Goal: Task Accomplishment & Management: Use online tool/utility

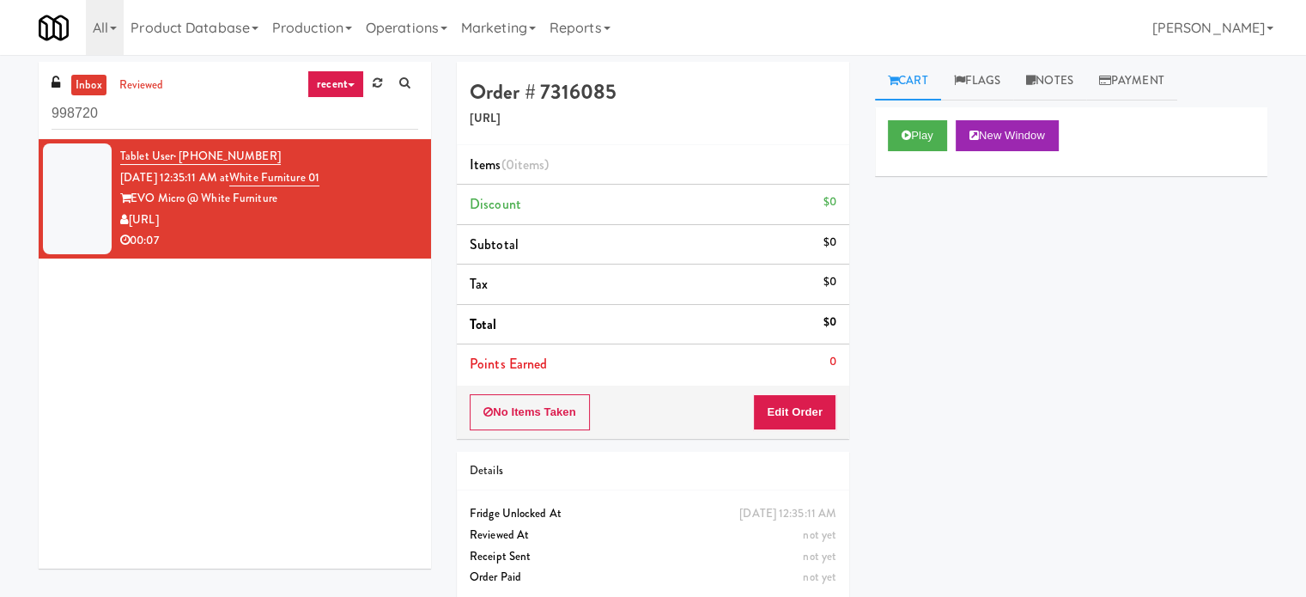
click at [955, 143] on div "Play New Window" at bounding box center [1071, 135] width 367 height 31
click at [936, 137] on button "Play" at bounding box center [917, 135] width 59 height 31
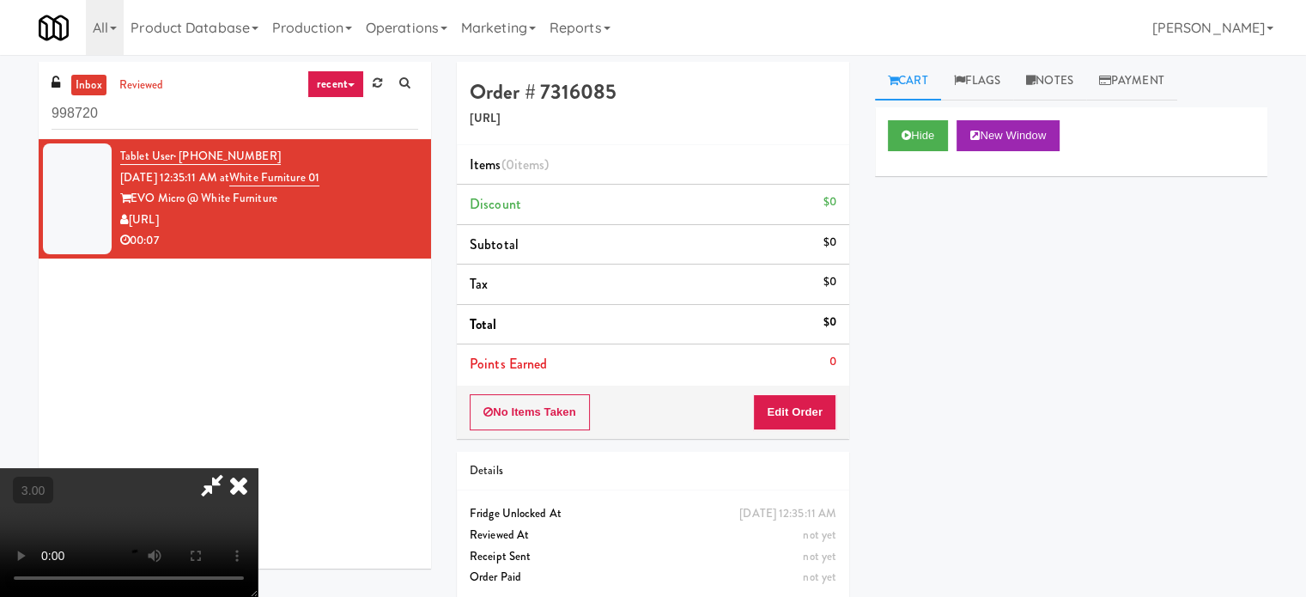
drag, startPoint x: 501, startPoint y: 386, endPoint x: 505, endPoint y: 367, distance: 19.4
click at [258, 468] on video at bounding box center [129, 532] width 258 height 129
drag, startPoint x: 505, startPoint y: 367, endPoint x: 617, endPoint y: 259, distance: 154.9
click at [258, 468] on video at bounding box center [129, 532] width 258 height 129
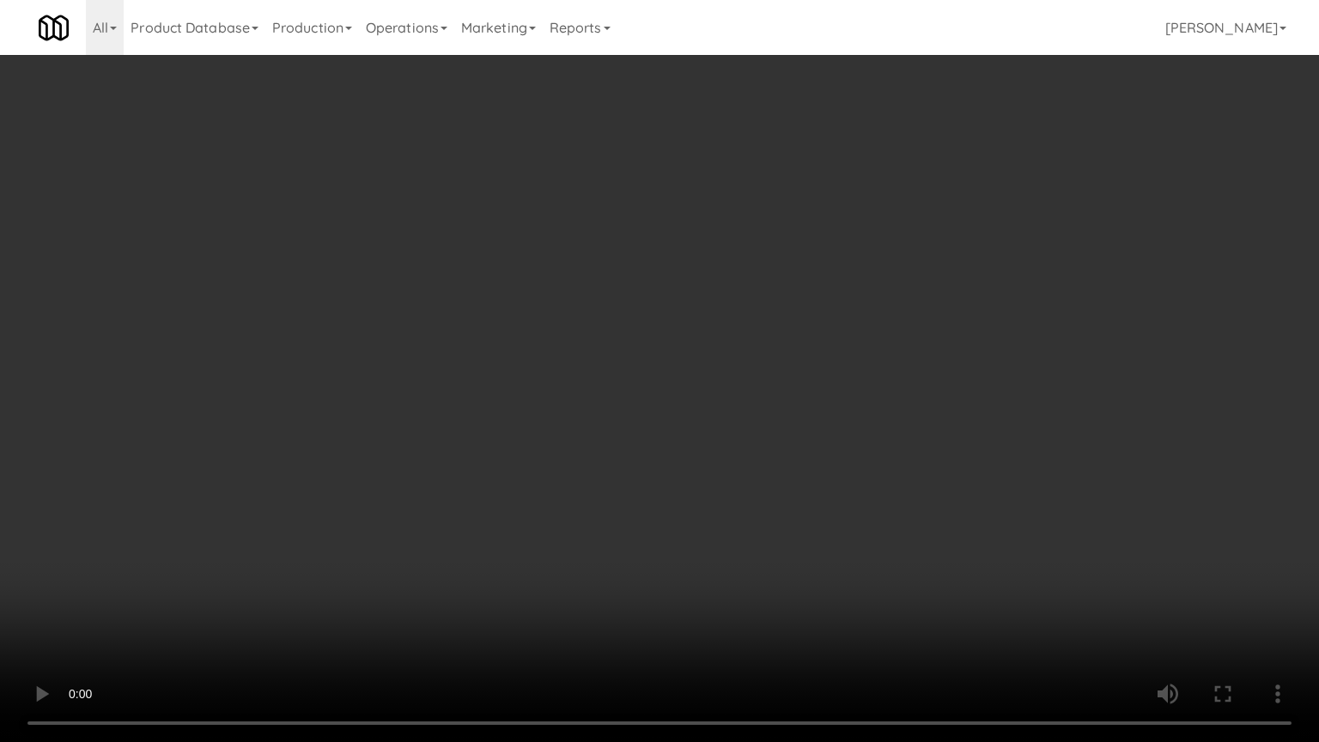
click at [631, 391] on video at bounding box center [659, 371] width 1319 height 742
click at [641, 382] on video at bounding box center [659, 371] width 1319 height 742
click at [646, 383] on video at bounding box center [659, 371] width 1319 height 742
click at [655, 383] on video at bounding box center [659, 371] width 1319 height 742
drag, startPoint x: 731, startPoint y: 404, endPoint x: 740, endPoint y: 400, distance: 10.1
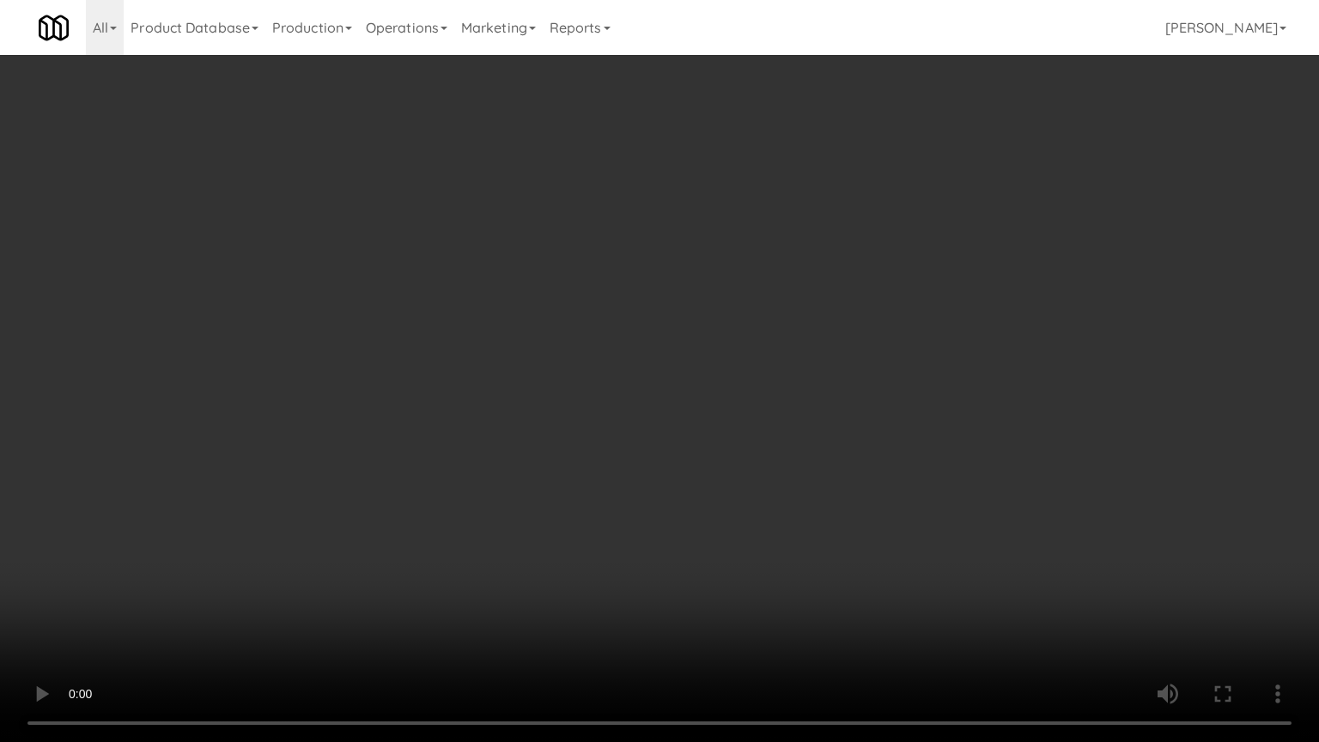
click at [732, 404] on video at bounding box center [659, 371] width 1319 height 742
click at [740, 400] on video at bounding box center [659, 371] width 1319 height 742
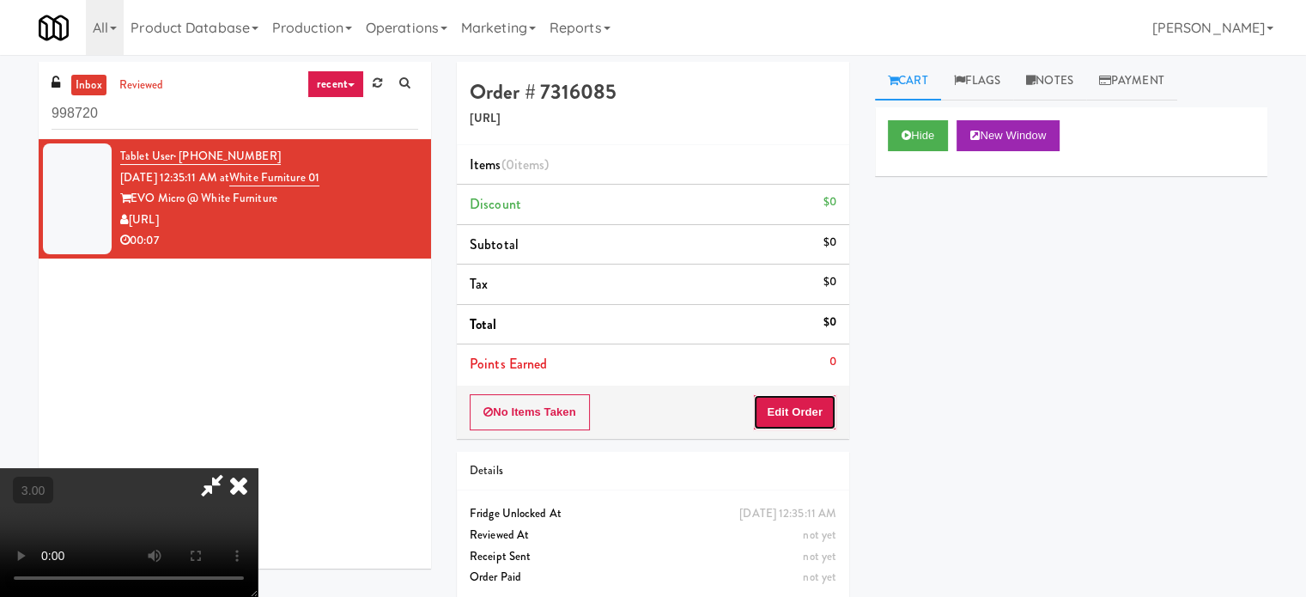
drag, startPoint x: 827, startPoint y: 416, endPoint x: 849, endPoint y: 382, distance: 40.3
click at [825, 415] on button "Edit Order" at bounding box center [794, 412] width 83 height 36
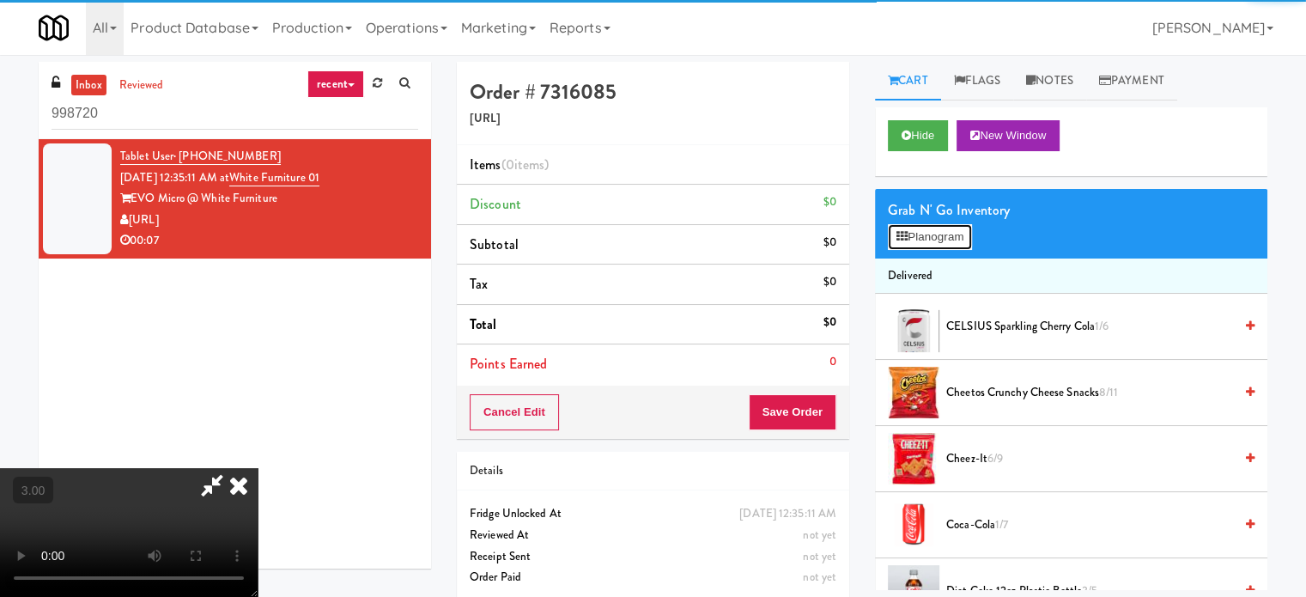
drag, startPoint x: 927, startPoint y: 238, endPoint x: 785, endPoint y: 217, distance: 144.0
click at [927, 236] on button "Planogram" at bounding box center [930, 237] width 84 height 26
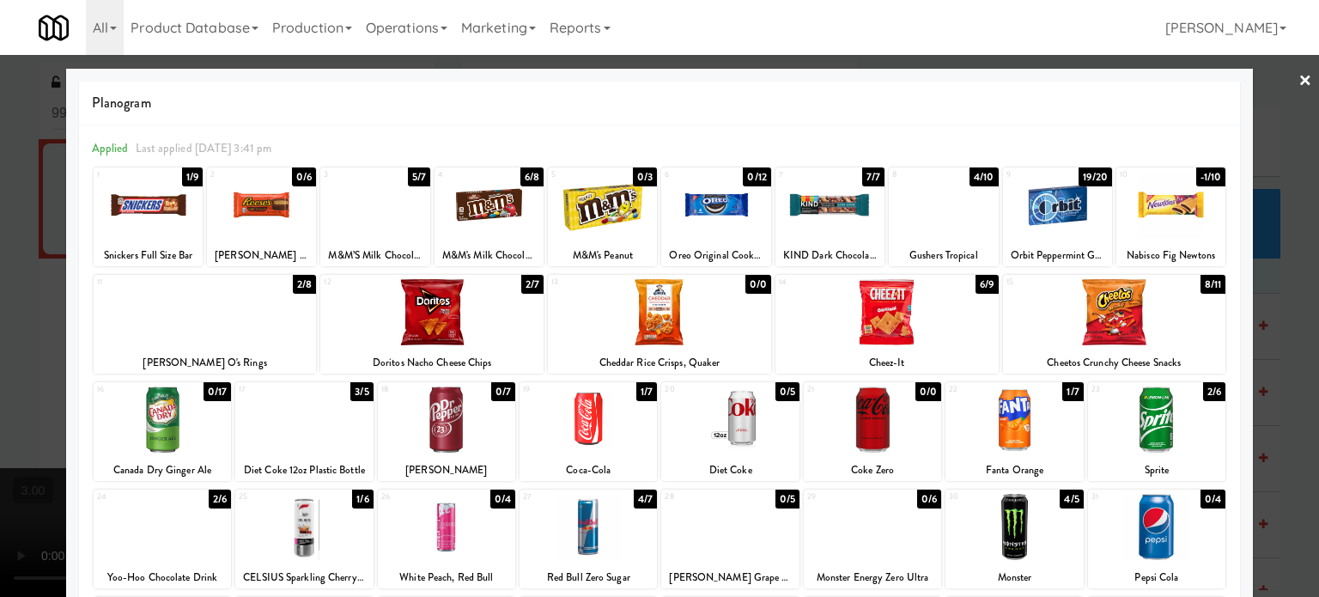
click at [1287, 325] on div at bounding box center [659, 298] width 1319 height 597
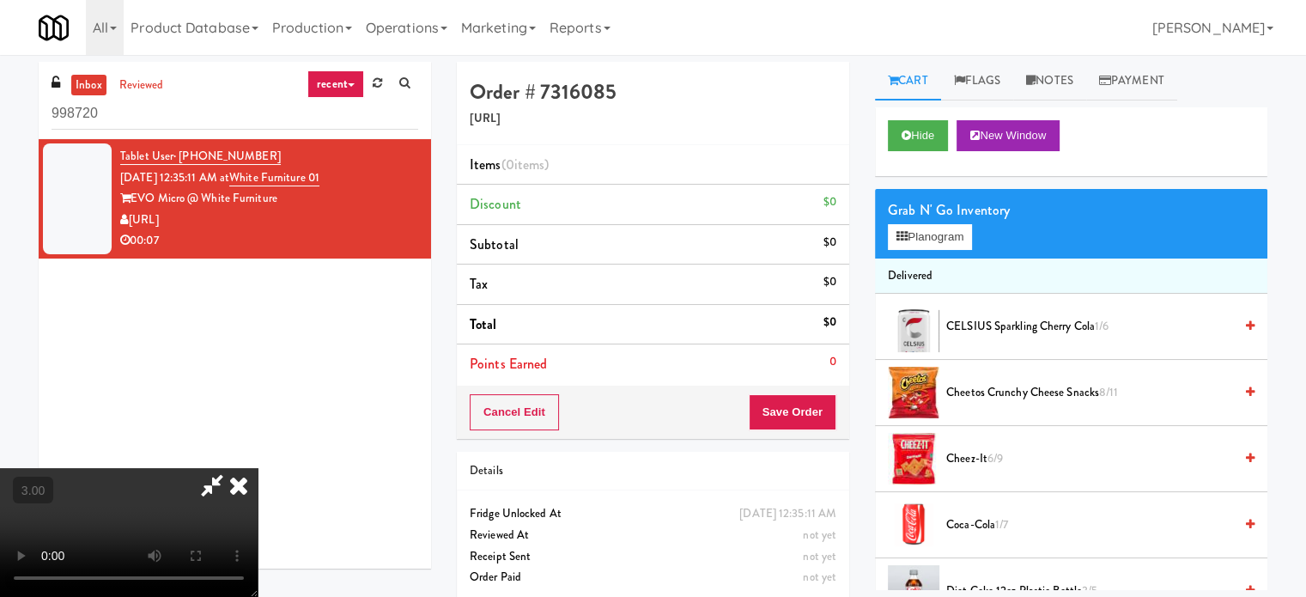
scroll to position [271, 0]
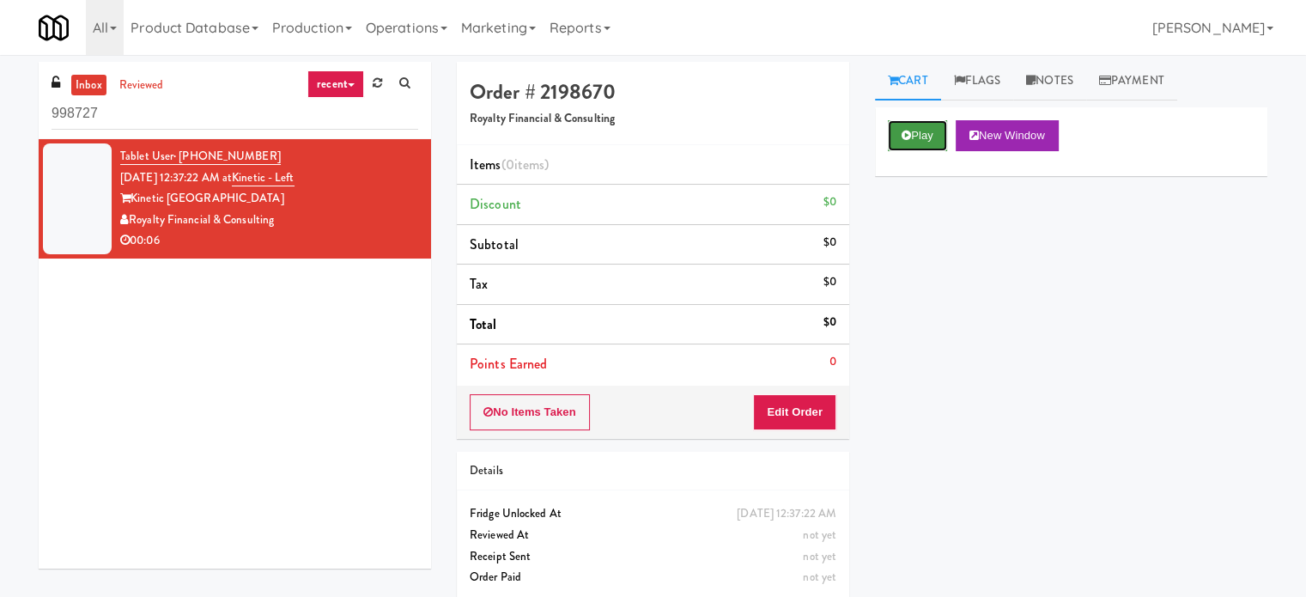
click at [924, 137] on button "Play" at bounding box center [917, 135] width 59 height 31
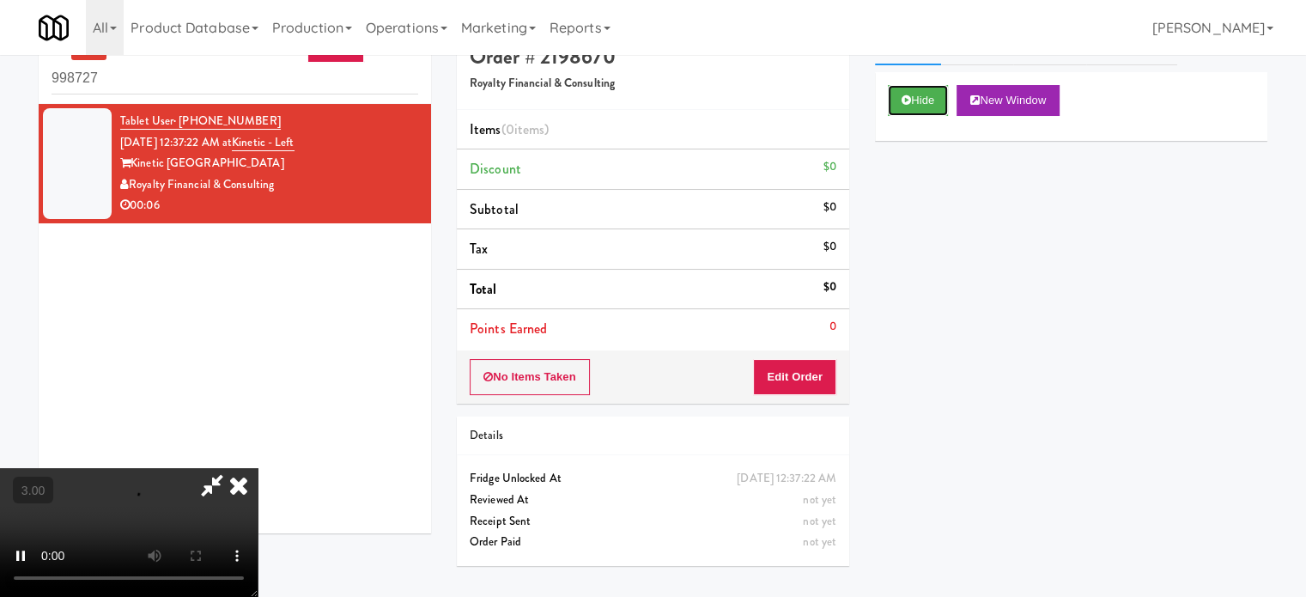
scroll to position [55, 0]
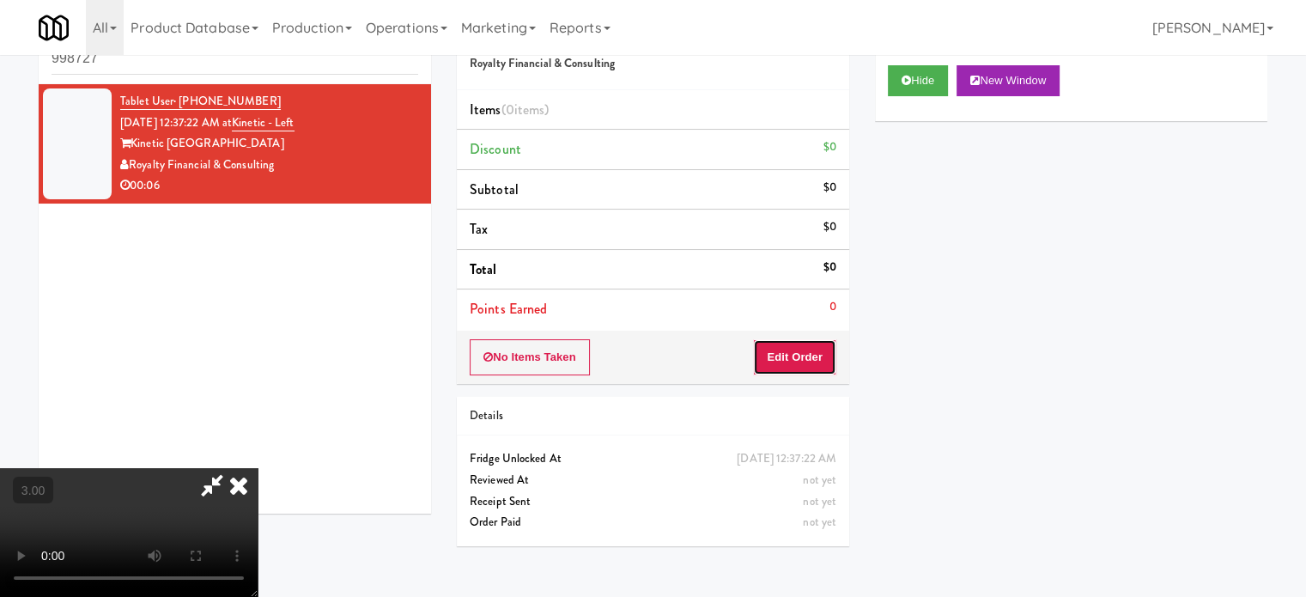
click at [824, 357] on button "Edit Order" at bounding box center [794, 357] width 83 height 36
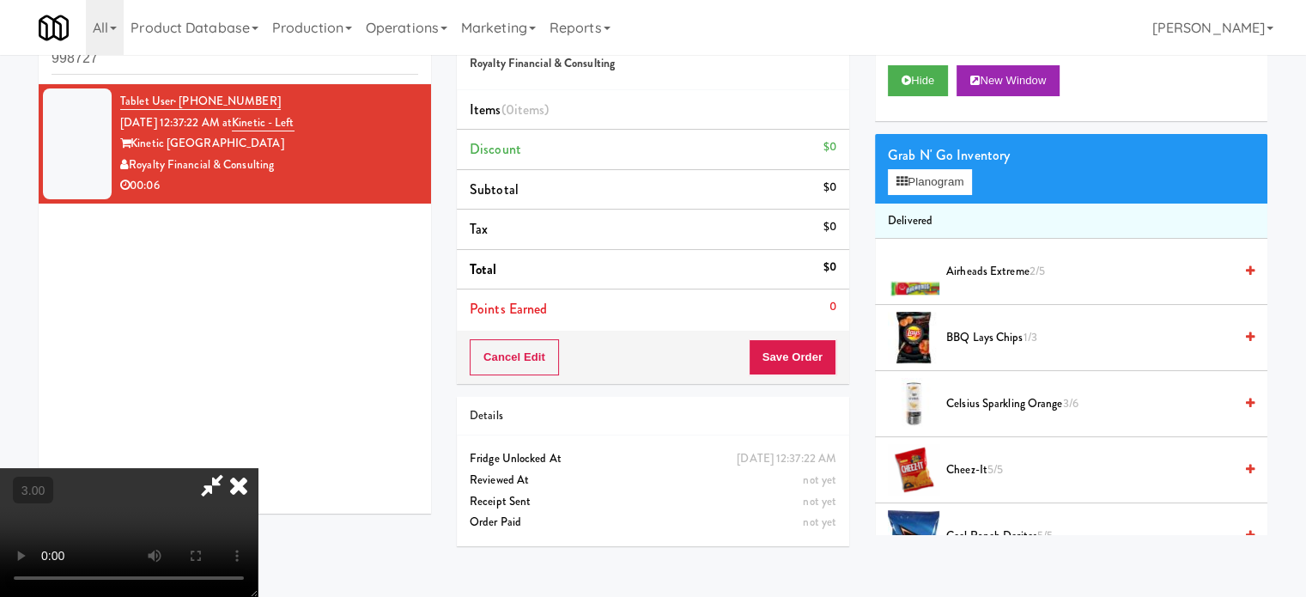
click at [258, 468] on video at bounding box center [129, 532] width 258 height 129
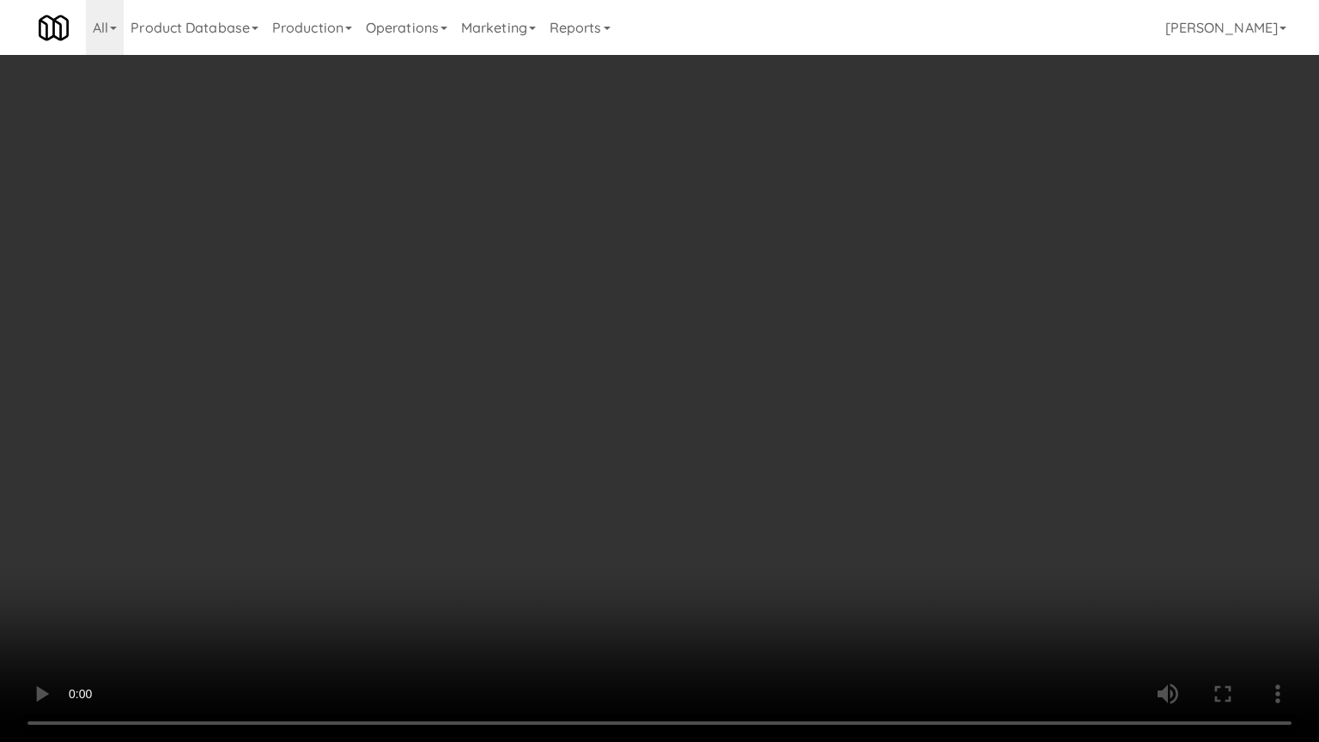
click at [526, 403] on video at bounding box center [659, 371] width 1319 height 742
click at [220, 588] on video at bounding box center [659, 371] width 1319 height 742
click at [426, 477] on video at bounding box center [659, 371] width 1319 height 742
click at [423, 476] on video at bounding box center [659, 371] width 1319 height 742
click at [492, 489] on video at bounding box center [659, 371] width 1319 height 742
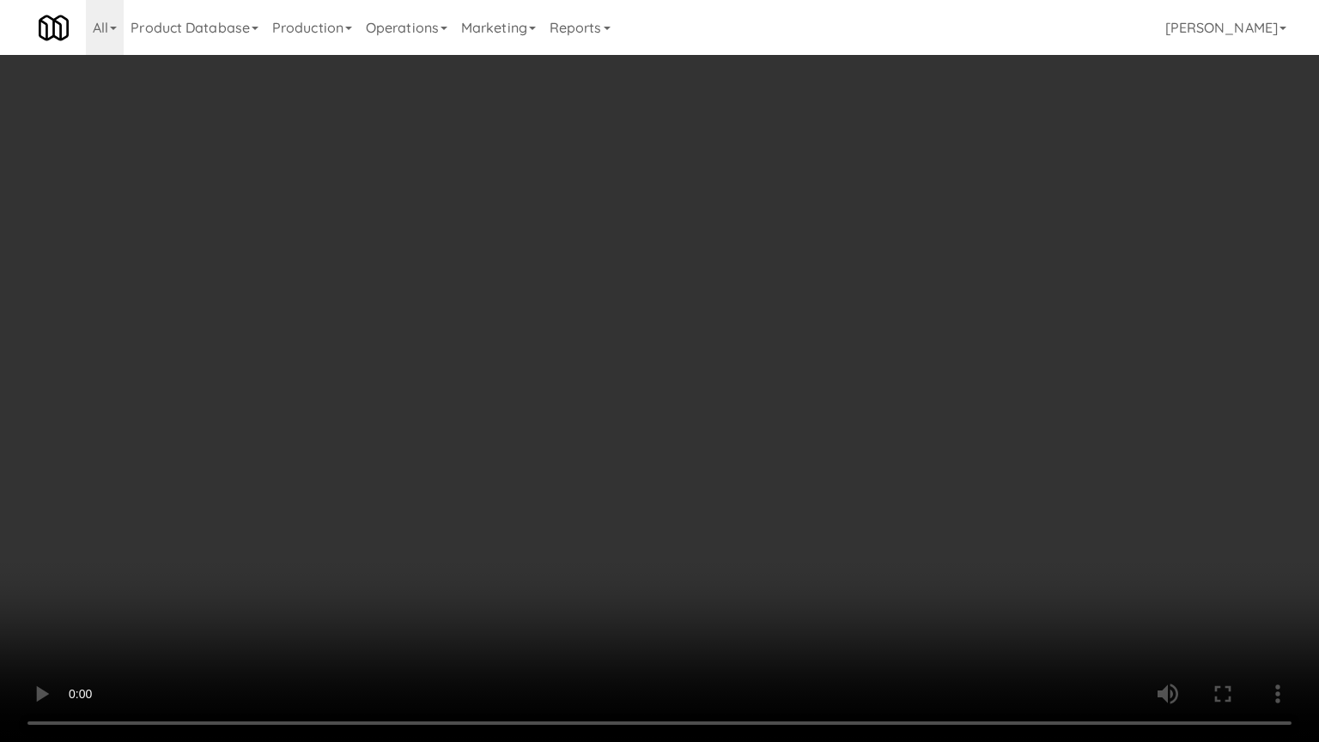
click at [415, 441] on video at bounding box center [659, 371] width 1319 height 742
click at [550, 432] on video at bounding box center [659, 371] width 1319 height 742
click at [563, 423] on video at bounding box center [659, 371] width 1319 height 742
click at [599, 393] on video at bounding box center [659, 371] width 1319 height 742
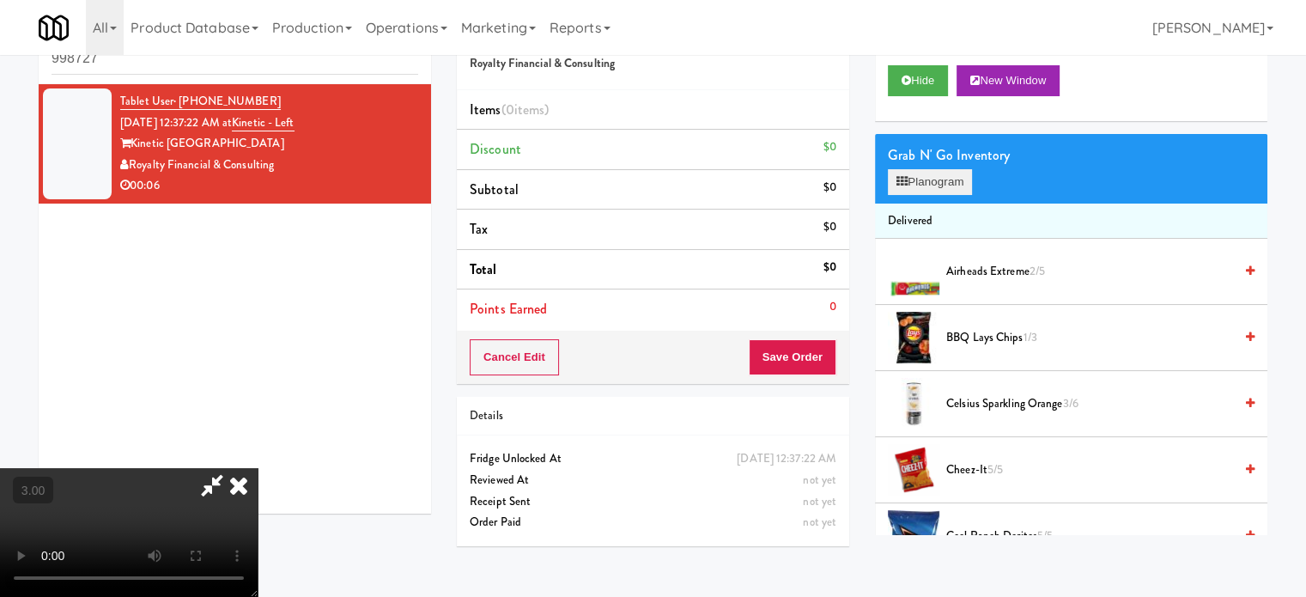
drag, startPoint x: 938, startPoint y: 164, endPoint x: 944, endPoint y: 180, distance: 17.4
click at [939, 167] on div "Grab N' Go Inventory" at bounding box center [1071, 156] width 367 height 26
click at [946, 183] on button "Planogram" at bounding box center [930, 182] width 84 height 26
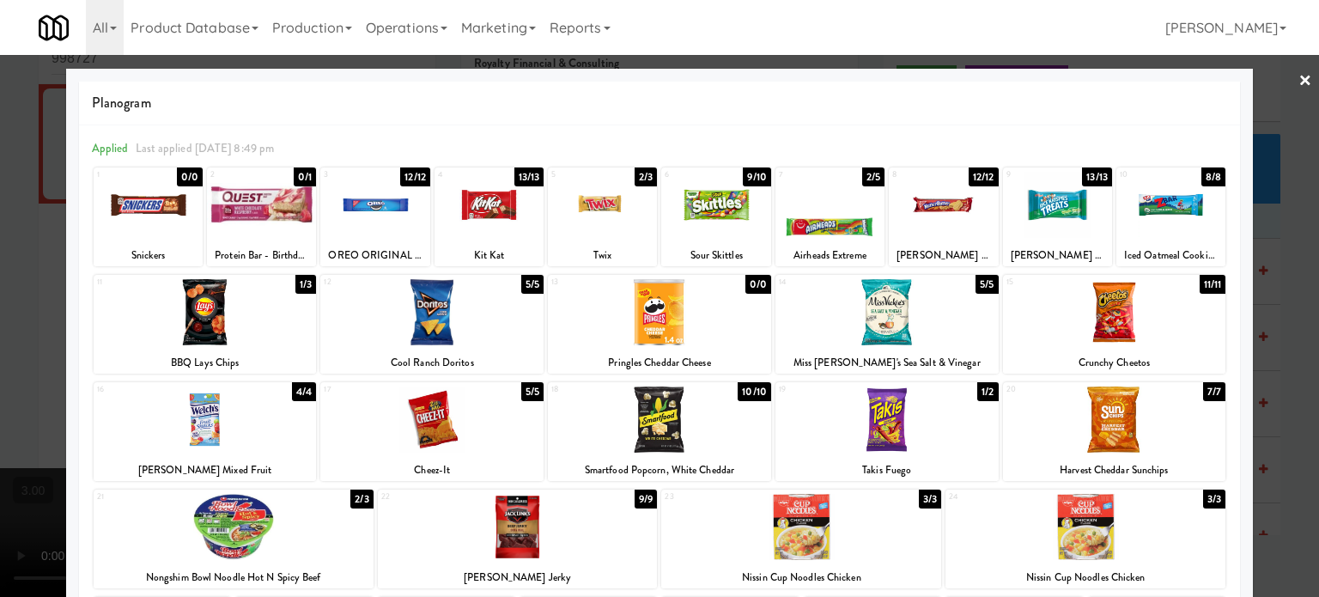
click at [1300, 260] on div at bounding box center [659, 298] width 1319 height 597
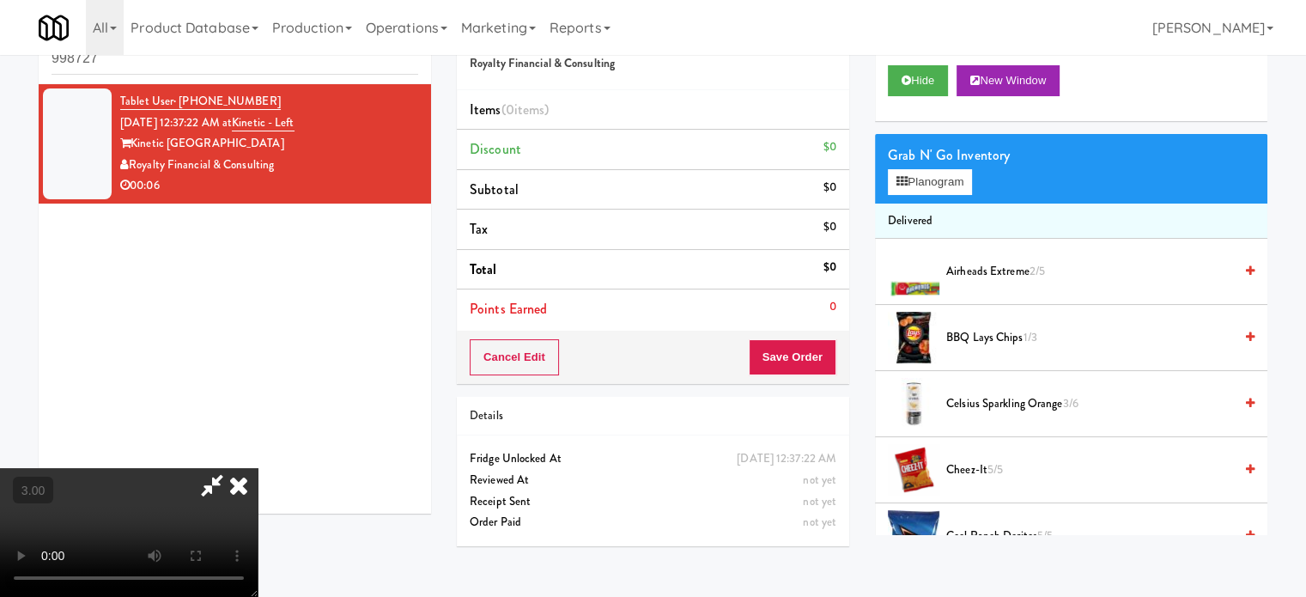
drag, startPoint x: 402, startPoint y: 378, endPoint x: 416, endPoint y: 360, distance: 22.7
click at [258, 468] on video at bounding box center [129, 532] width 258 height 129
drag, startPoint x: 416, startPoint y: 360, endPoint x: 432, endPoint y: 350, distance: 19.3
click at [258, 468] on video at bounding box center [129, 532] width 258 height 129
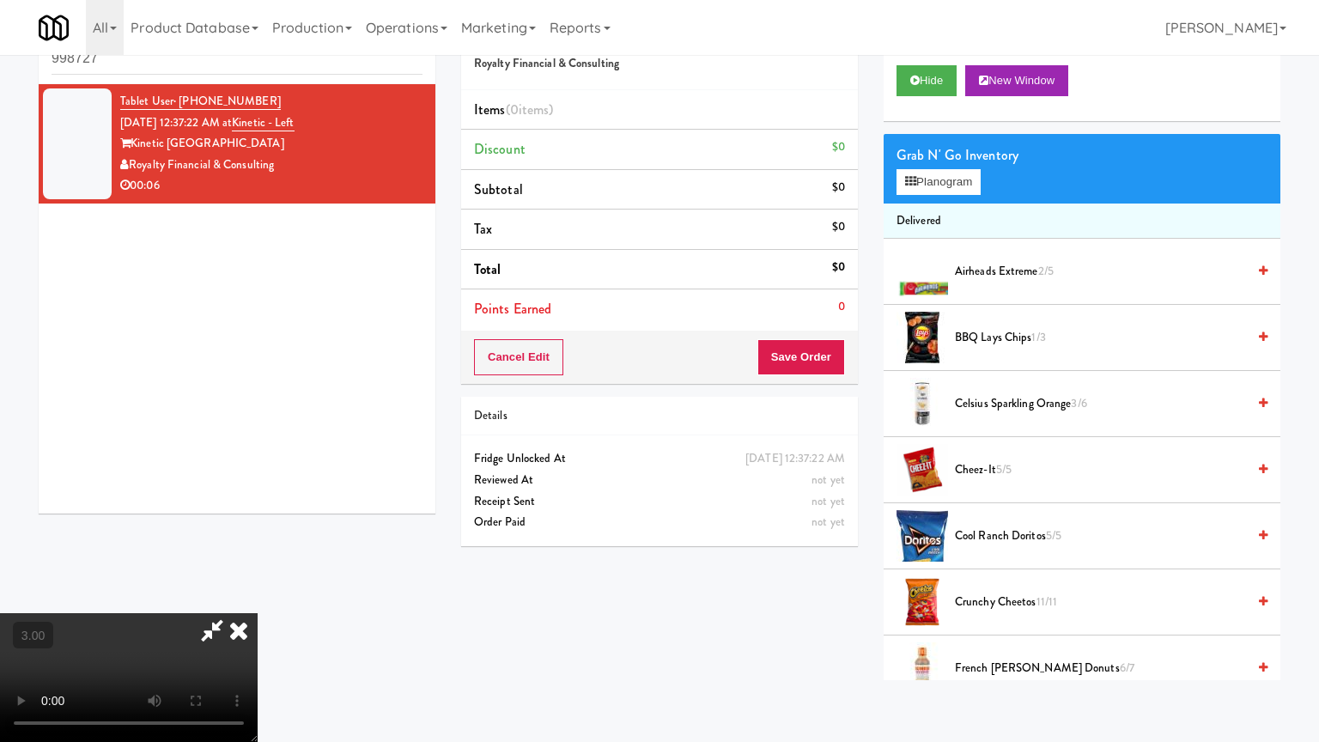
click at [258, 596] on video at bounding box center [129, 677] width 258 height 129
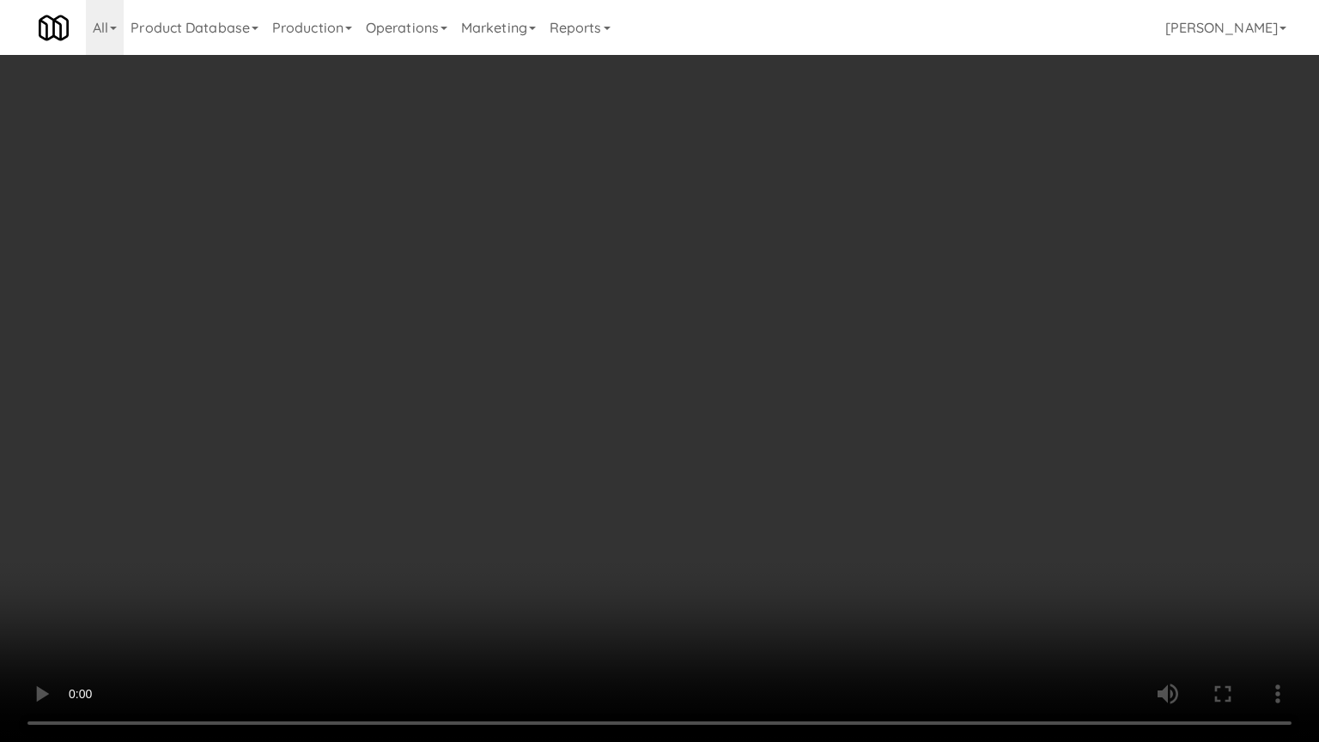
click at [669, 426] on video at bounding box center [659, 371] width 1319 height 742
click at [684, 444] on video at bounding box center [659, 371] width 1319 height 742
click at [688, 463] on video at bounding box center [659, 371] width 1319 height 742
click at [660, 474] on video at bounding box center [659, 371] width 1319 height 742
click at [715, 520] on video at bounding box center [659, 371] width 1319 height 742
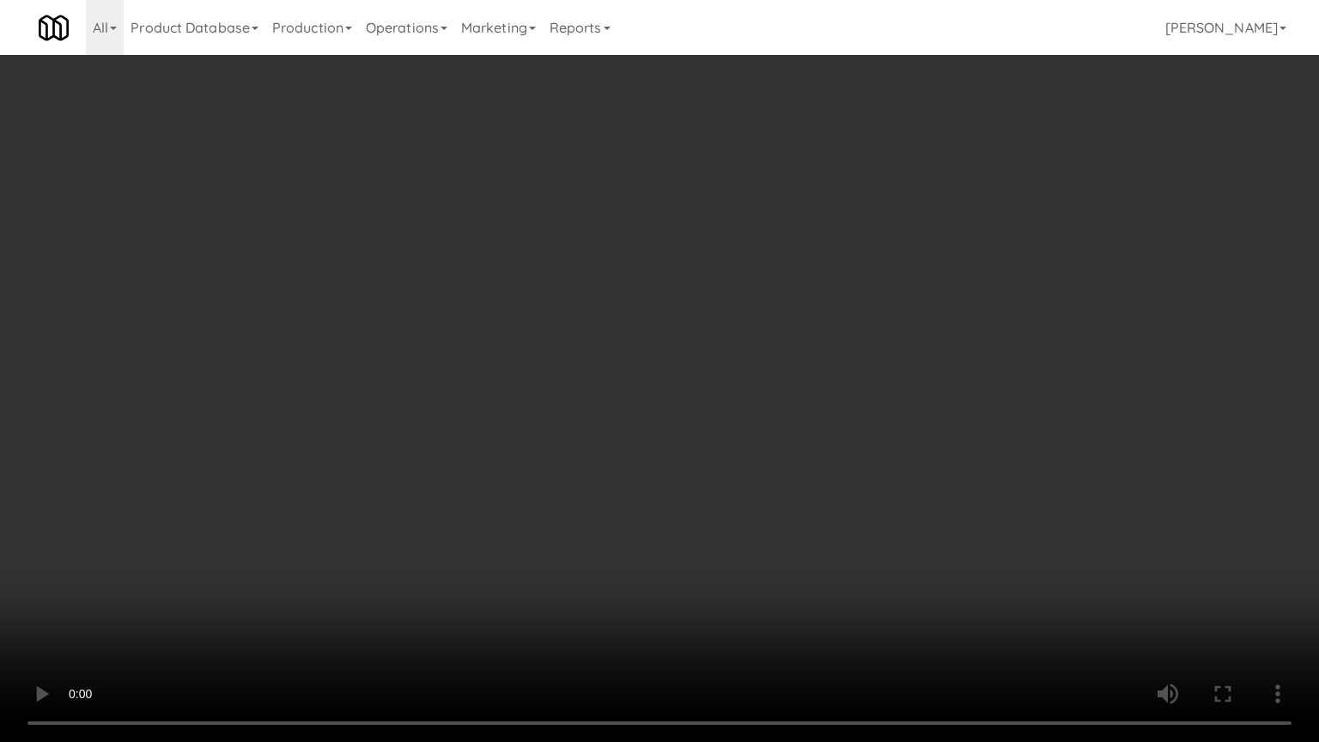
drag, startPoint x: 666, startPoint y: 511, endPoint x: 677, endPoint y: 489, distance: 24.6
click at [668, 505] on video at bounding box center [659, 371] width 1319 height 742
click at [690, 507] on video at bounding box center [659, 371] width 1319 height 742
click at [693, 484] on video at bounding box center [659, 371] width 1319 height 742
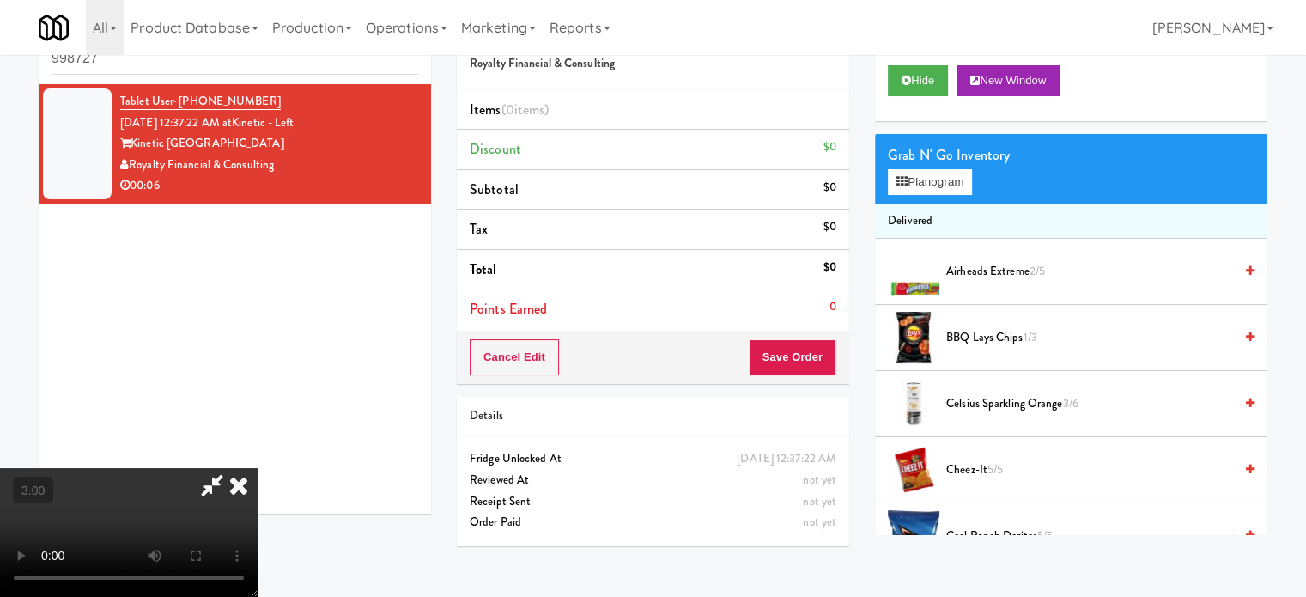
click at [258, 468] on video at bounding box center [129, 532] width 258 height 129
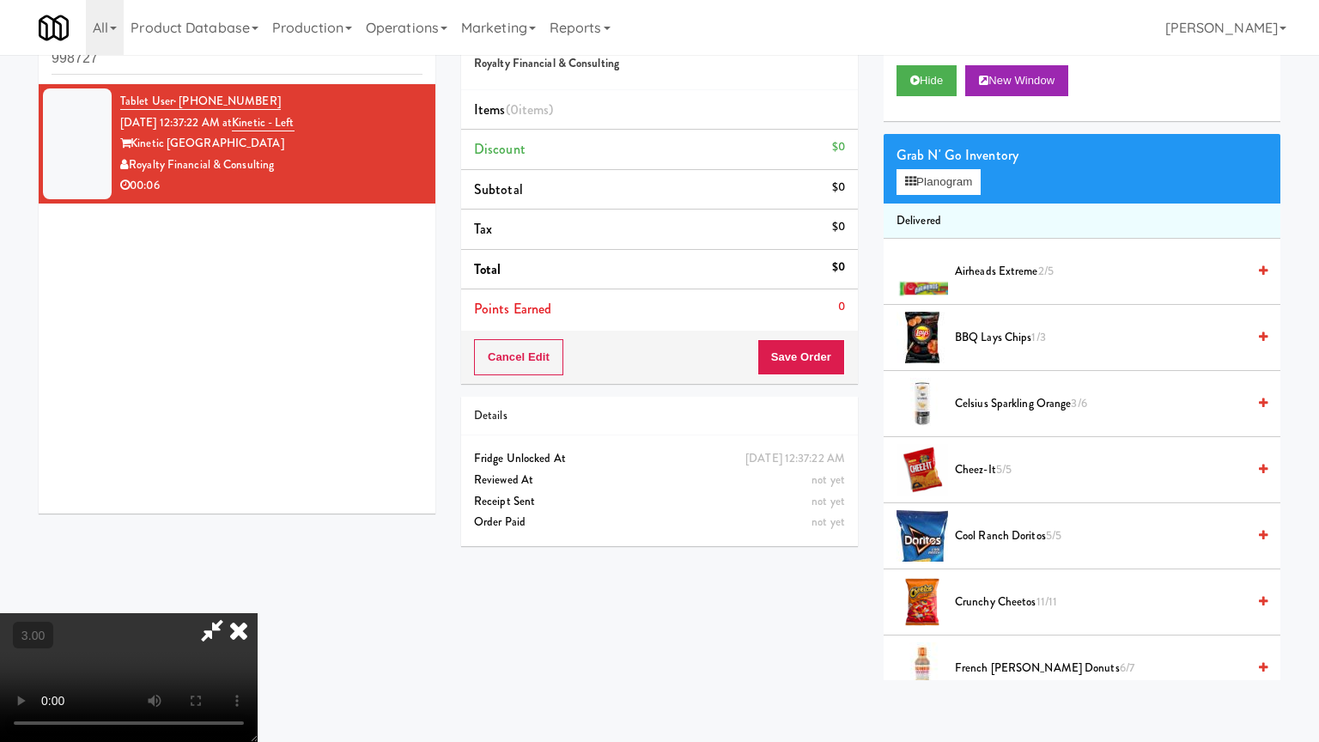
click at [258, 596] on video at bounding box center [129, 677] width 258 height 129
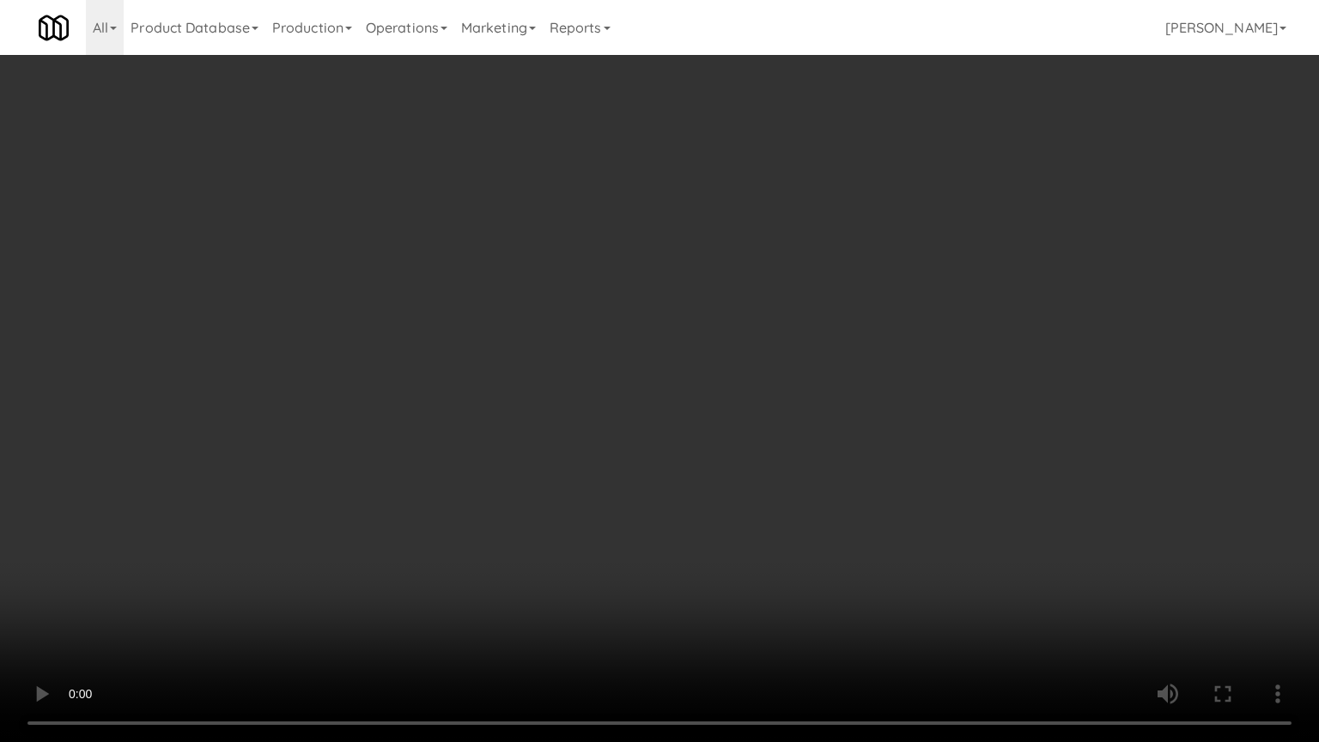
click at [609, 424] on video at bounding box center [659, 371] width 1319 height 742
click at [641, 392] on video at bounding box center [659, 371] width 1319 height 742
click at [622, 390] on video at bounding box center [659, 371] width 1319 height 742
click at [660, 406] on video at bounding box center [659, 371] width 1319 height 742
click at [666, 403] on video at bounding box center [659, 371] width 1319 height 742
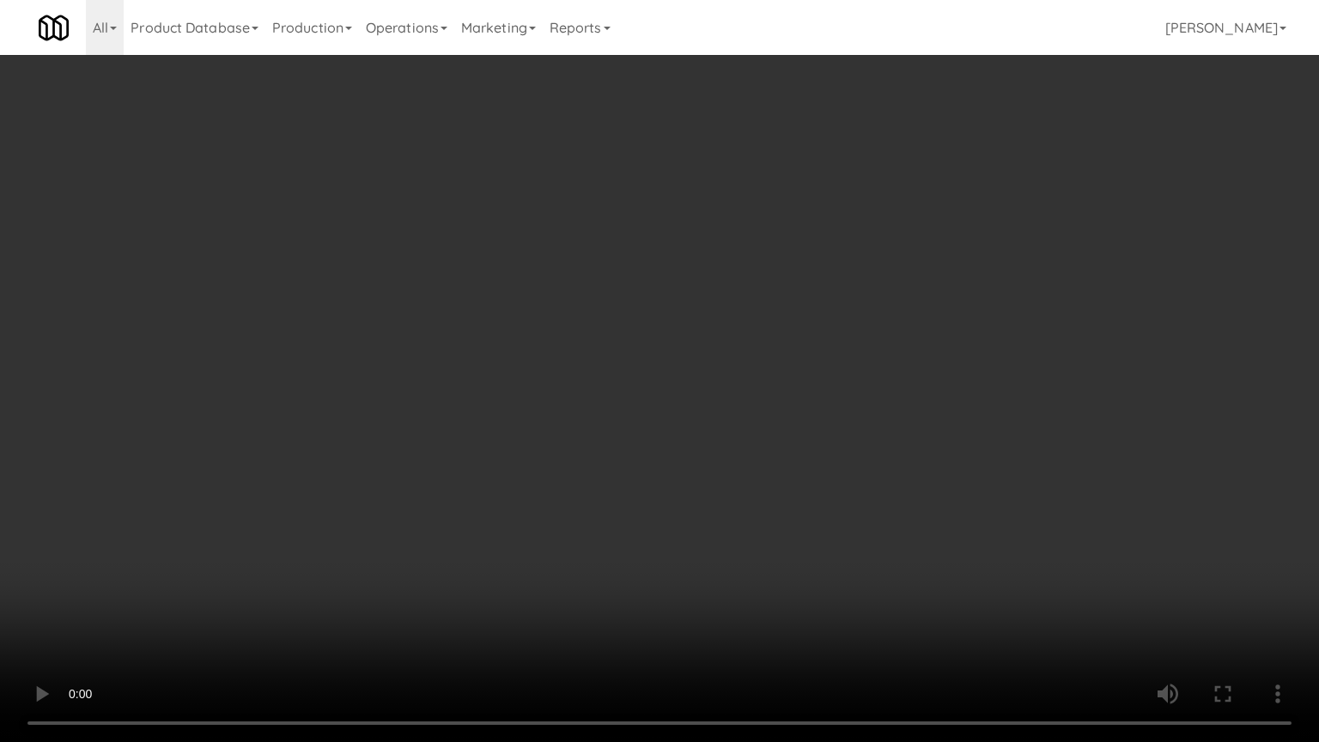
click at [675, 394] on video at bounding box center [659, 371] width 1319 height 742
click at [684, 386] on video at bounding box center [659, 371] width 1319 height 742
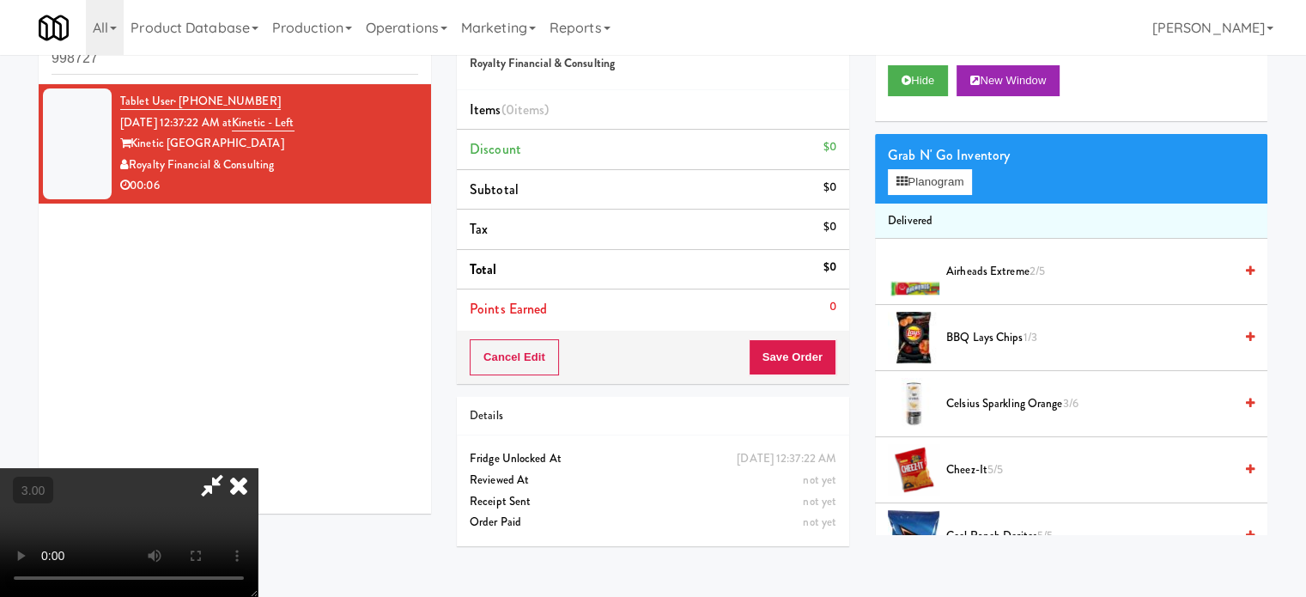
click at [232, 468] on icon at bounding box center [212, 485] width 40 height 34
